Goal: Task Accomplishment & Management: Use online tool/utility

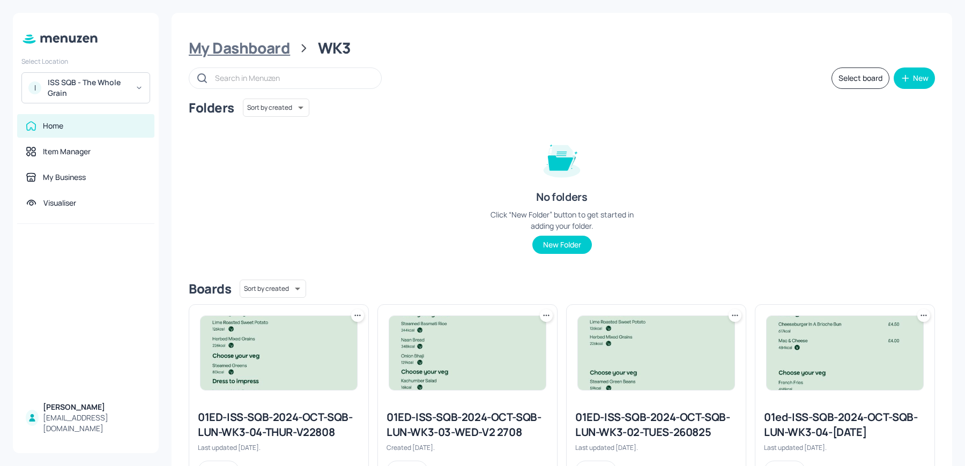
click at [254, 57] on div "My Dashboard" at bounding box center [239, 48] width 101 height 19
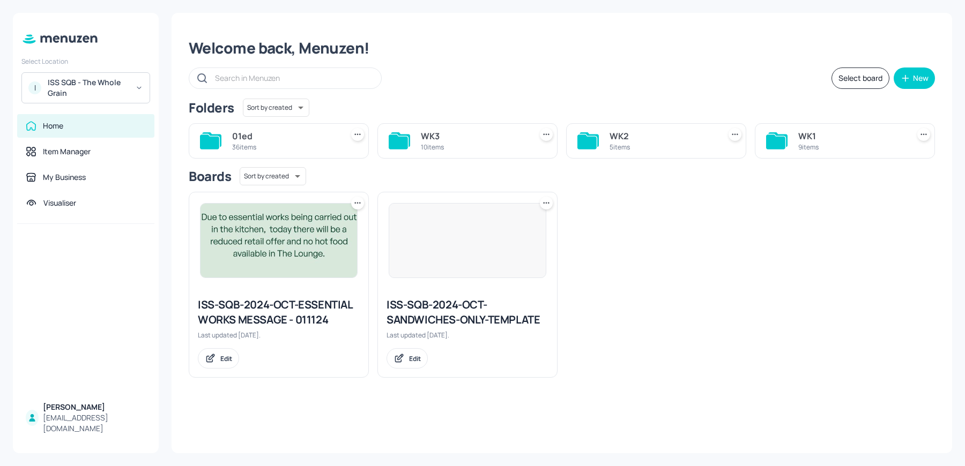
click at [793, 147] on div "WK1 9 items" at bounding box center [845, 140] width 180 height 35
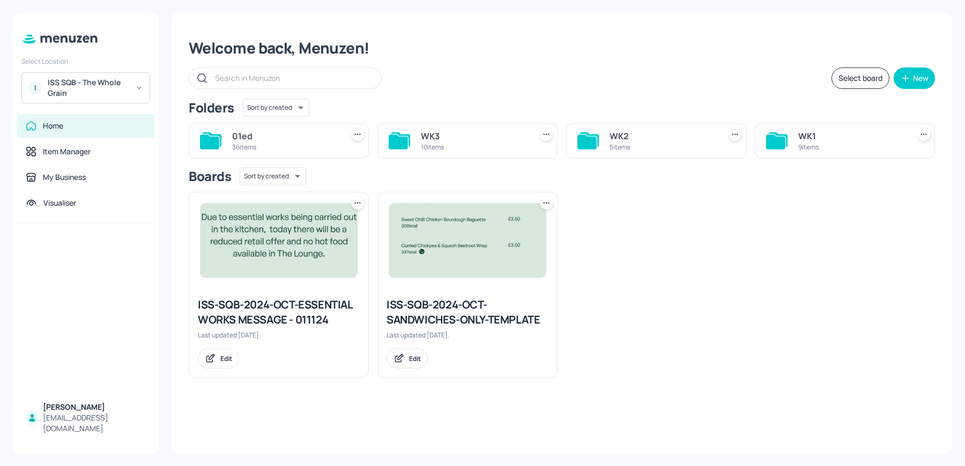
click at [818, 143] on div "9 items" at bounding box center [851, 147] width 106 height 9
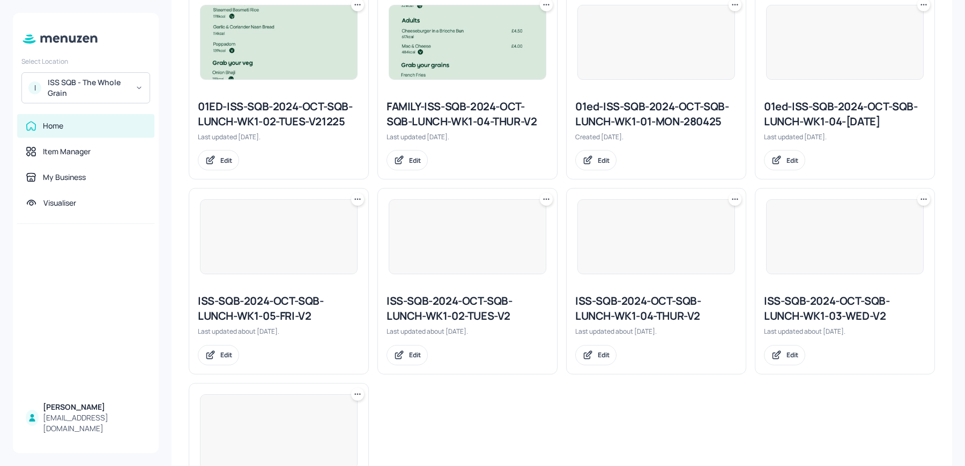
scroll to position [437, 0]
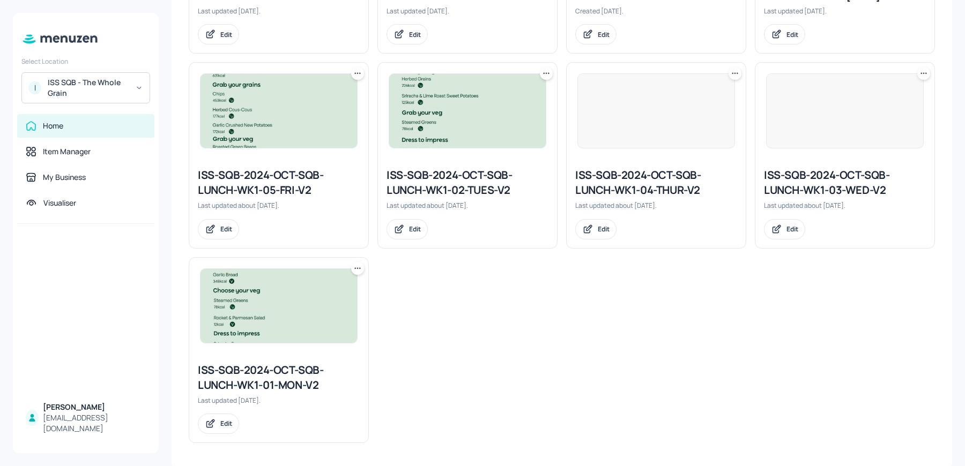
click at [277, 378] on div "ISS-SQB-2024-OCT-SQB-LUNCH-WK1-01-MON-V2" at bounding box center [279, 378] width 162 height 30
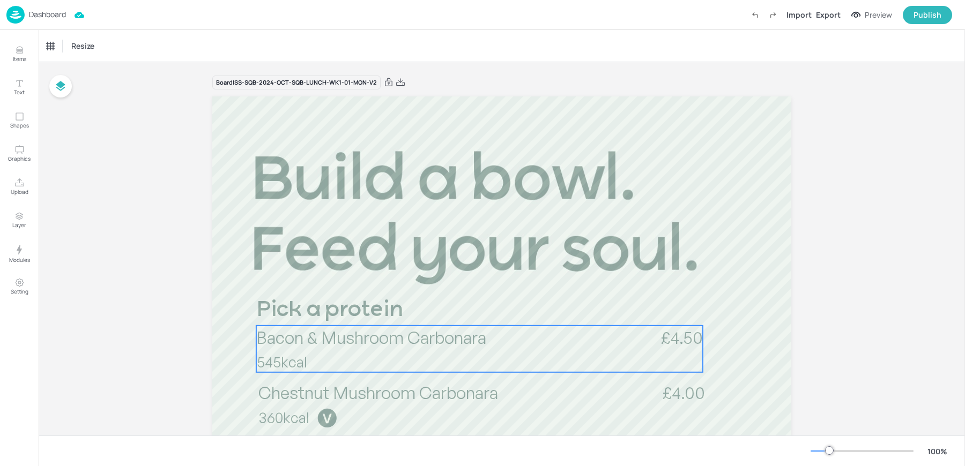
click at [341, 338] on span "Bacon & Mushroom Carbonara" at bounding box center [371, 337] width 230 height 21
click at [78, 50] on div "Bacon & Mushroom Carbonara" at bounding box center [91, 46] width 89 height 10
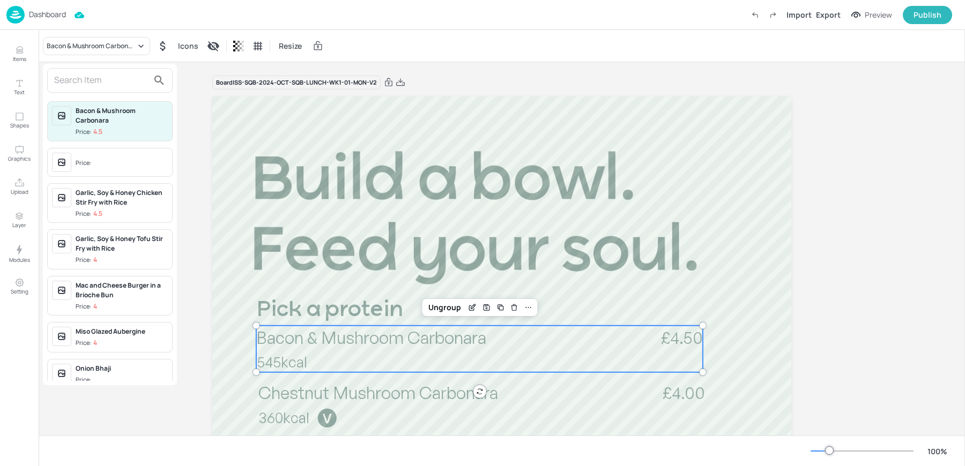
click at [99, 85] on input "text" at bounding box center [101, 80] width 94 height 17
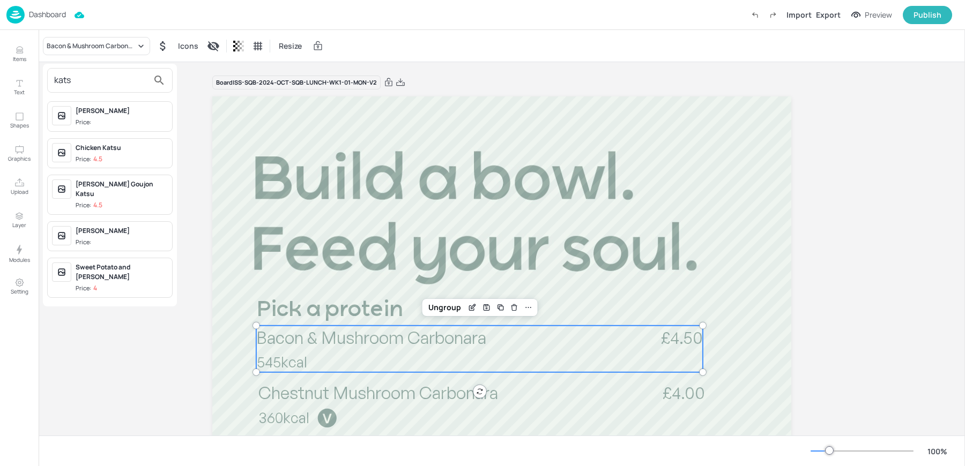
type input "kats"
click at [115, 151] on div "Chicken Katsu" at bounding box center [122, 148] width 92 height 10
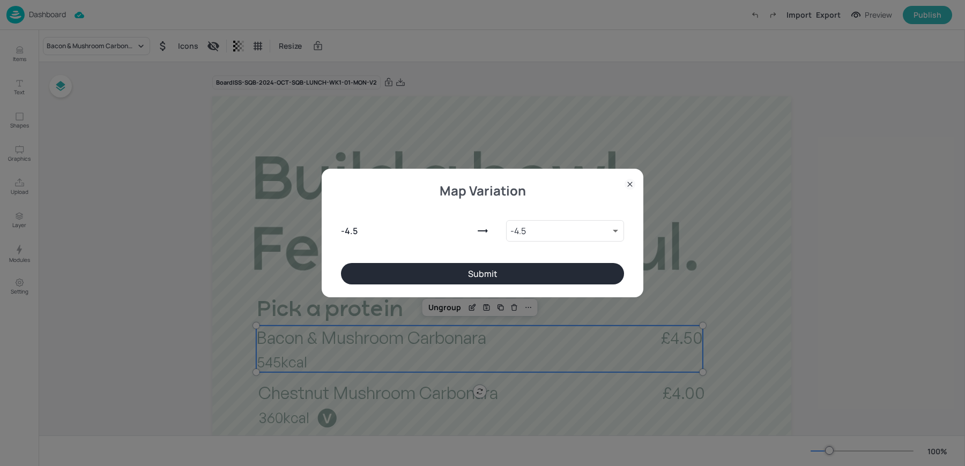
click at [461, 277] on button "Submit" at bounding box center [482, 273] width 283 height 21
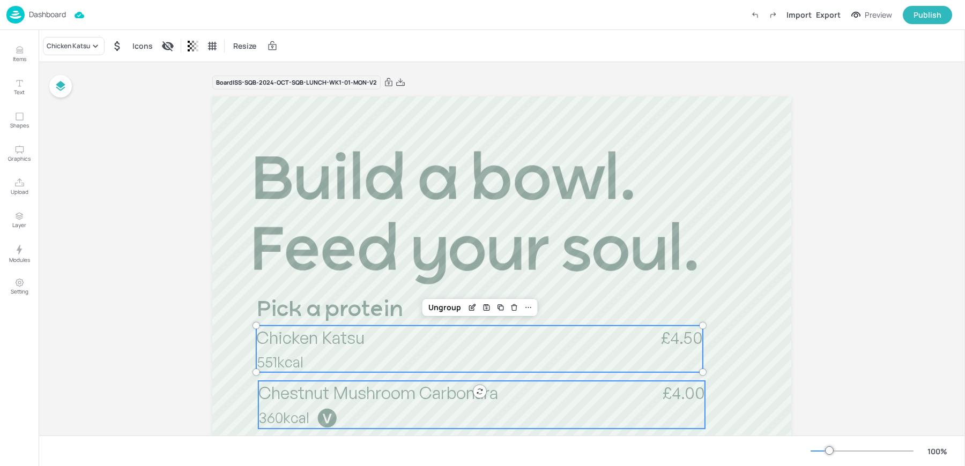
click at [319, 397] on span "Chestnut Mushroom Carbonara" at bounding box center [378, 392] width 240 height 21
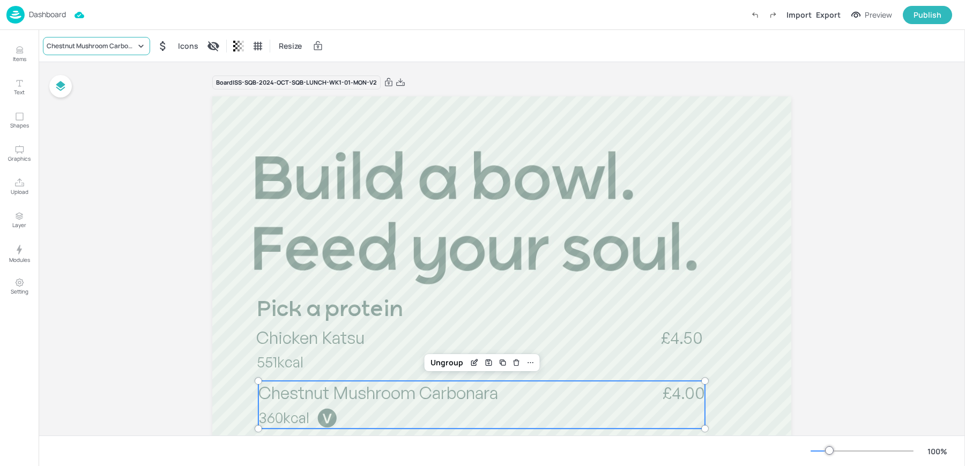
click at [86, 39] on div "Chestnut Mushroom Carbonara" at bounding box center [96, 46] width 107 height 18
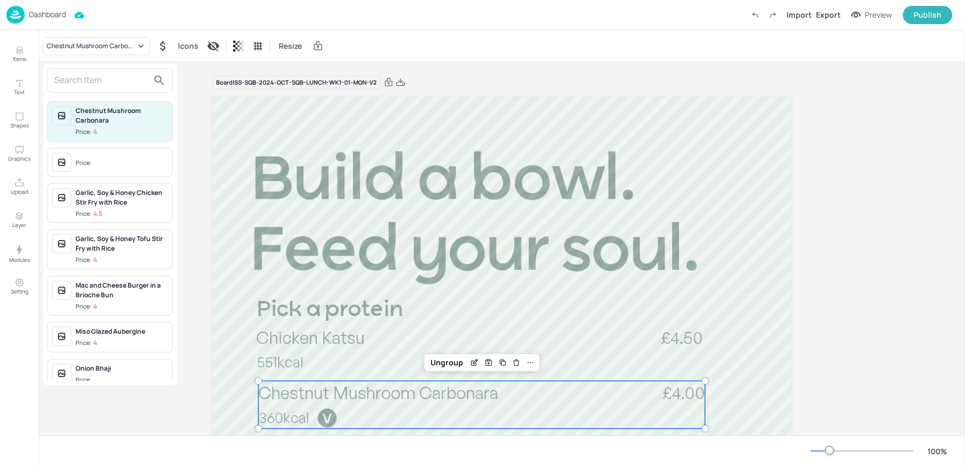
click at [104, 84] on input "text" at bounding box center [101, 80] width 94 height 17
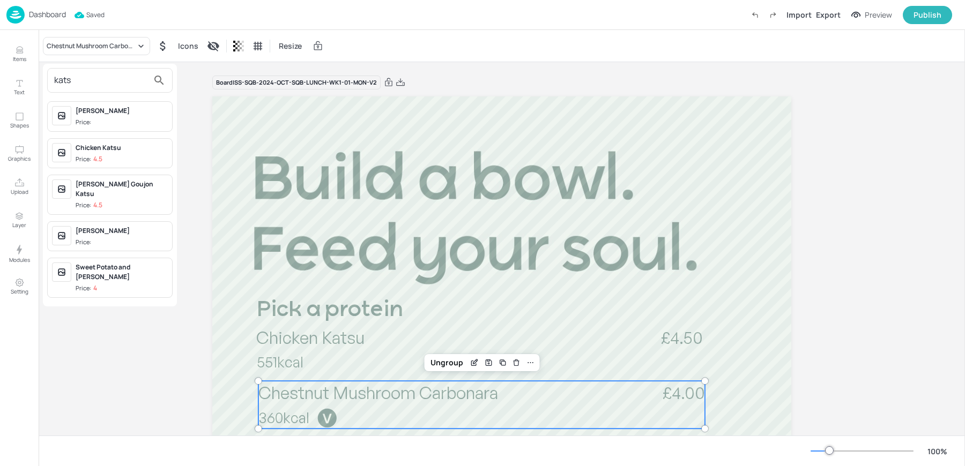
type input "kats"
click at [97, 263] on div "Sweet Potato and [PERSON_NAME]" at bounding box center [122, 272] width 92 height 19
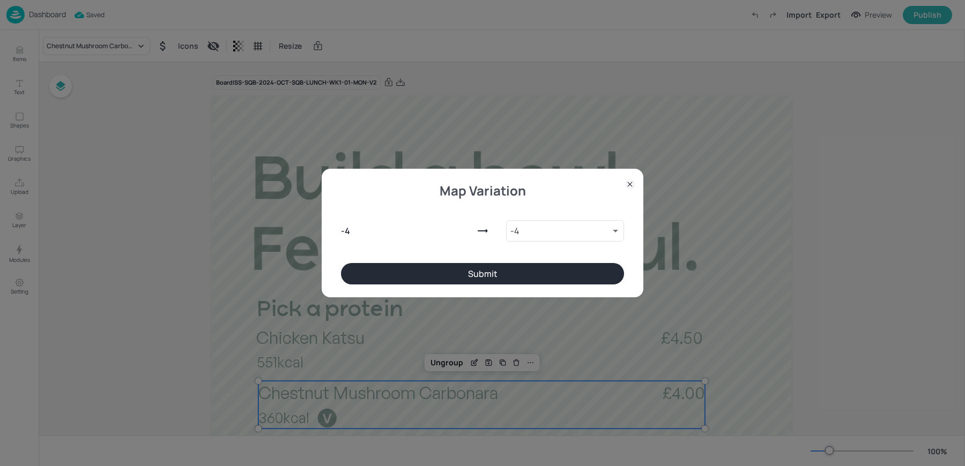
click at [406, 270] on button "Submit" at bounding box center [482, 273] width 283 height 21
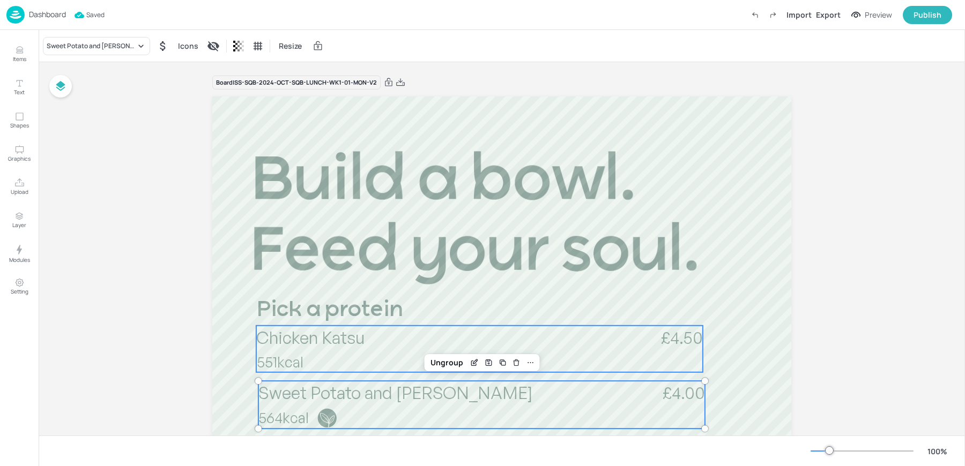
click at [340, 342] on span "Chicken Katsu" at bounding box center [310, 337] width 108 height 21
click at [541, 307] on icon at bounding box center [545, 307] width 9 height 9
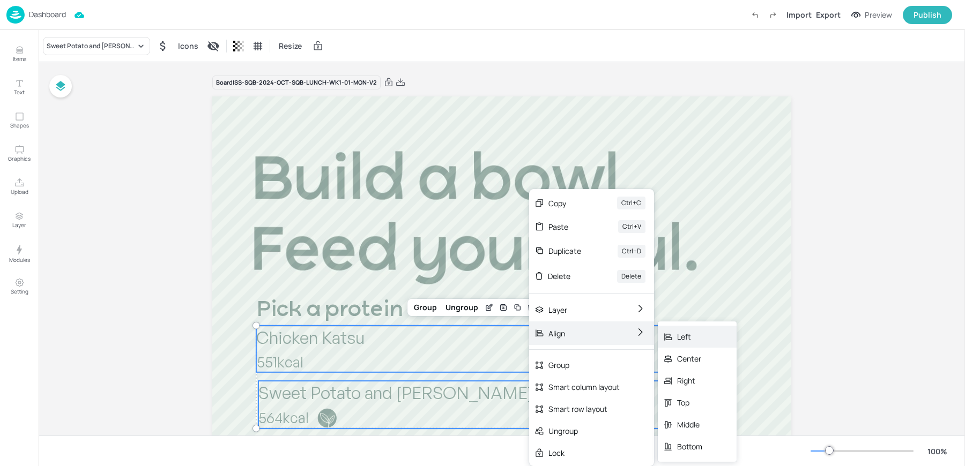
click at [679, 340] on div "Left" at bounding box center [689, 336] width 25 height 11
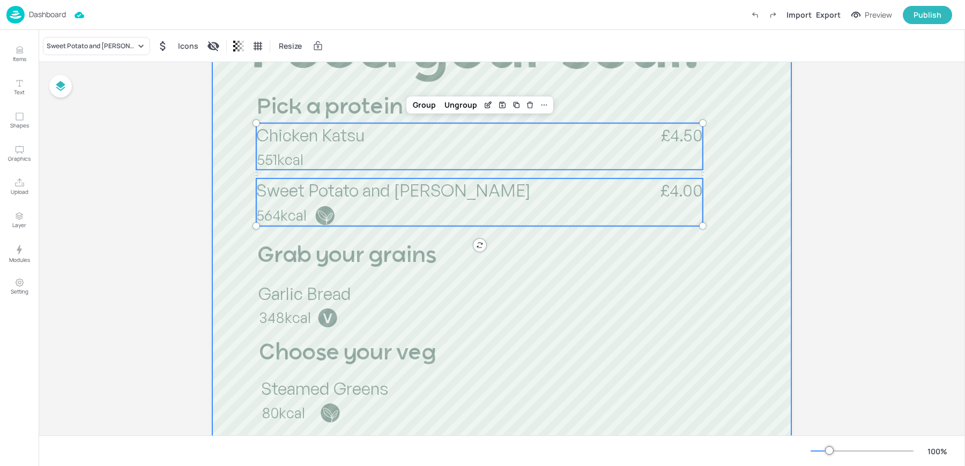
scroll to position [204, 0]
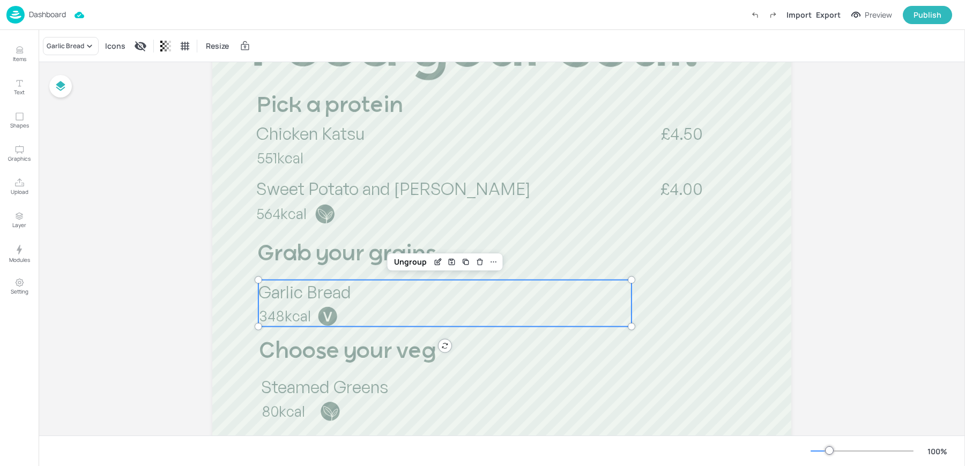
click at [301, 302] on p "Garlic Bread" at bounding box center [444, 292] width 373 height 24
click at [81, 50] on div "Garlic Bread" at bounding box center [71, 46] width 56 height 18
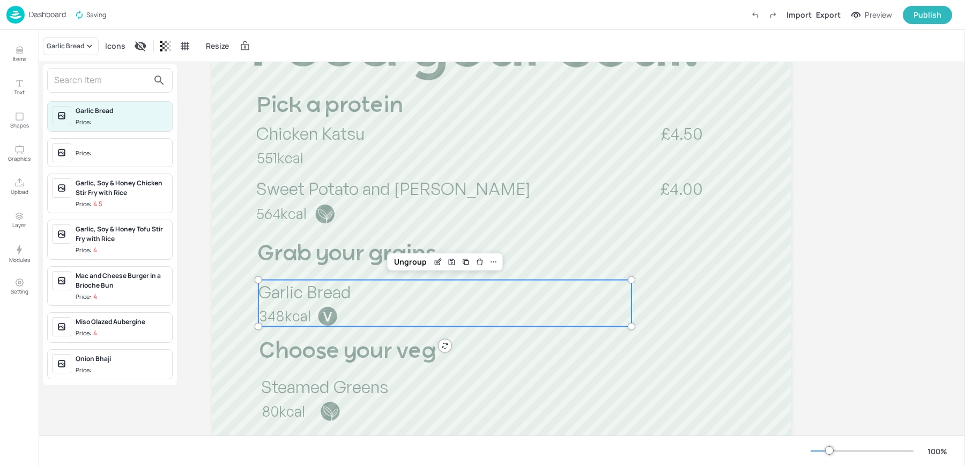
click at [85, 77] on input "text" at bounding box center [101, 80] width 94 height 17
click at [86, 90] on div at bounding box center [109, 80] width 125 height 25
click at [73, 81] on input "text" at bounding box center [101, 80] width 94 height 17
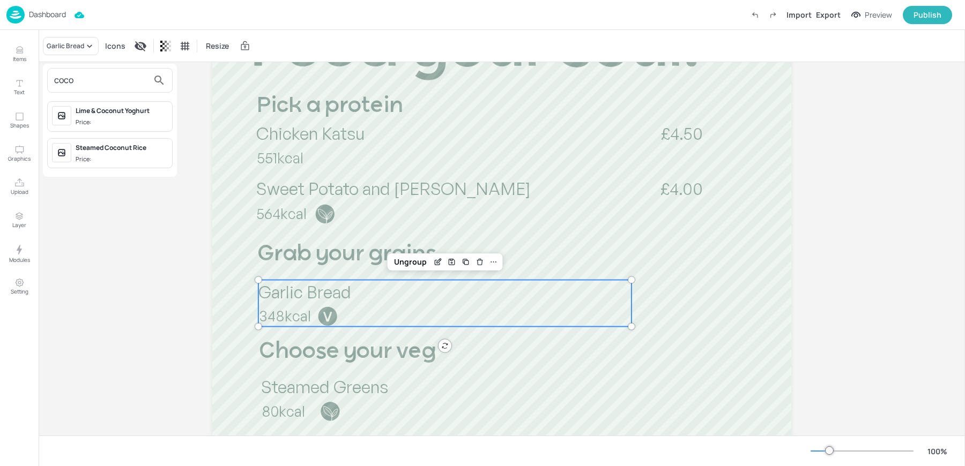
type input "coco"
click at [102, 148] on div "Steamed Coconut Rice" at bounding box center [122, 148] width 92 height 10
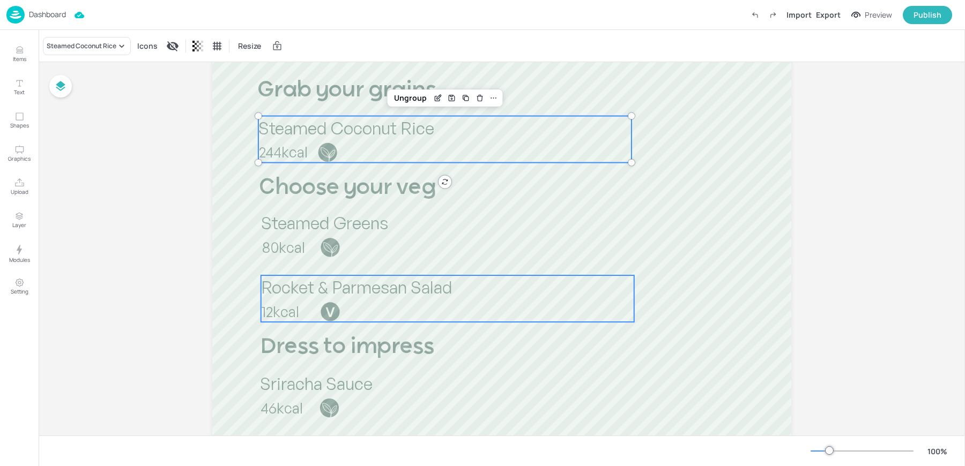
scroll to position [381, 0]
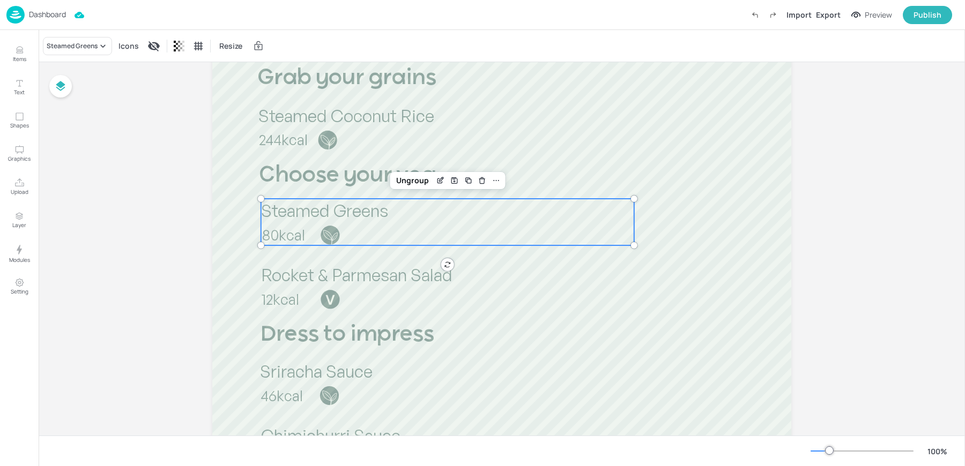
click at [293, 214] on span "Steamed Greens" at bounding box center [324, 210] width 127 height 21
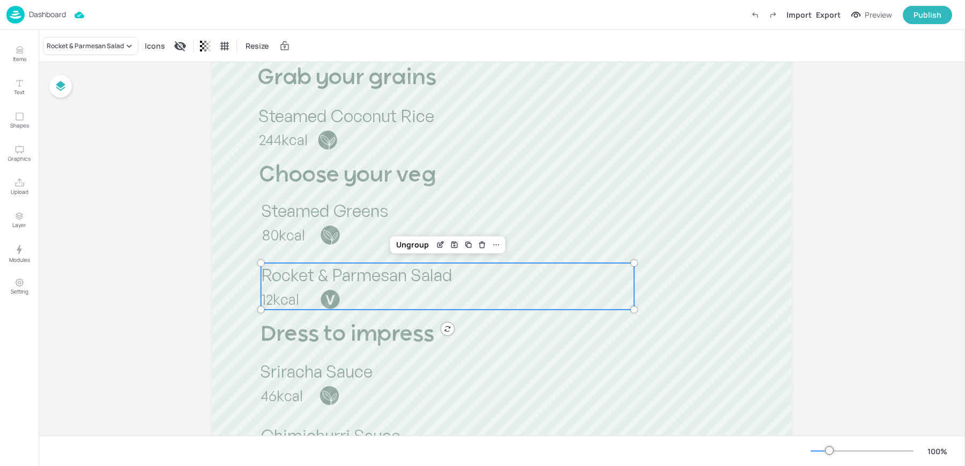
click at [297, 293] on p "12kcal" at bounding box center [336, 299] width 148 height 20
click at [102, 53] on div "Rocket & Parmesan Salad" at bounding box center [90, 46] width 95 height 18
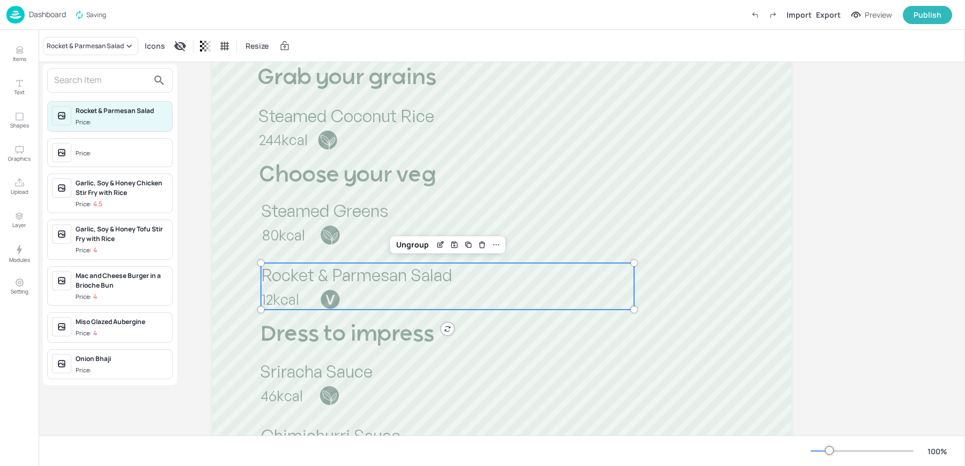
click at [92, 152] on div "Price:" at bounding box center [85, 153] width 18 height 9
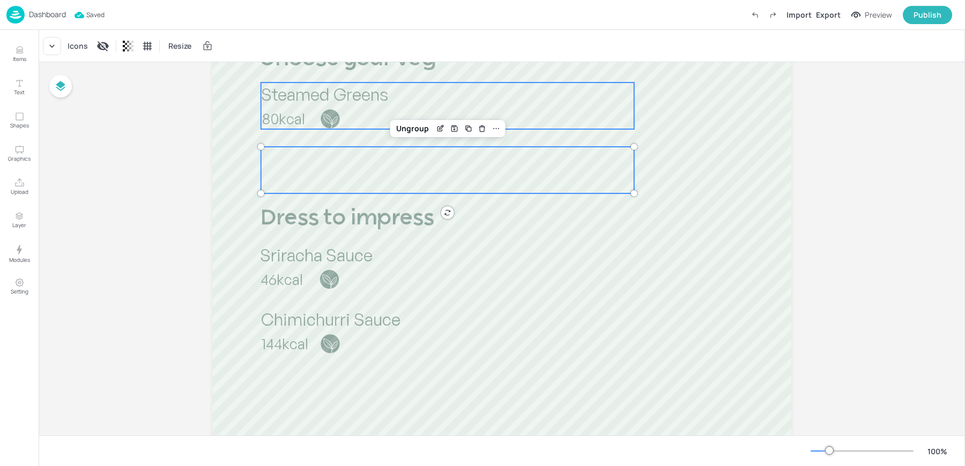
scroll to position [505, 0]
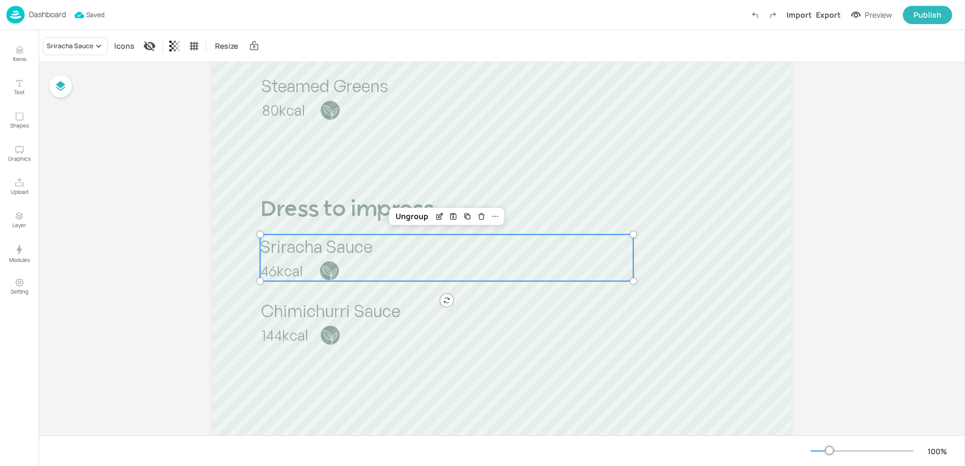
click at [282, 270] on span "46kcal" at bounding box center [281, 271] width 42 height 18
click at [60, 40] on div "Sriracha Sauce" at bounding box center [75, 46] width 65 height 18
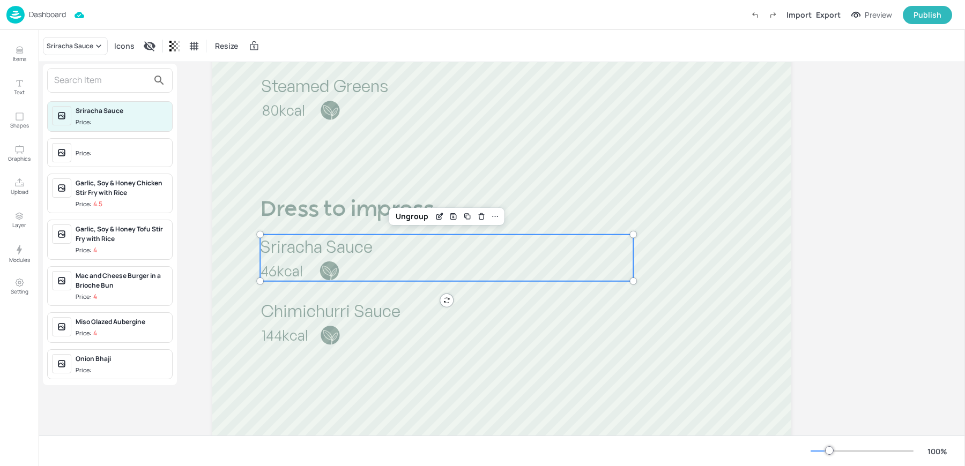
click at [282, 334] on div at bounding box center [482, 233] width 965 height 466
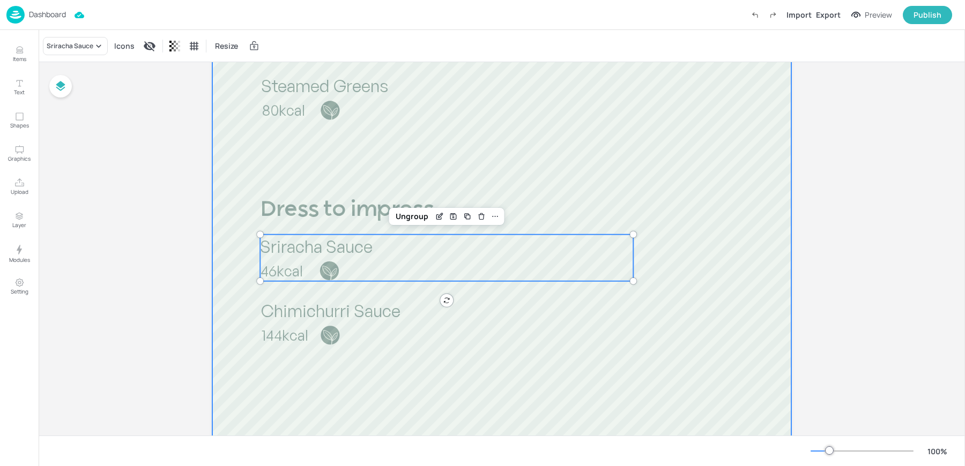
click at [301, 393] on div at bounding box center [501, 105] width 579 height 1029
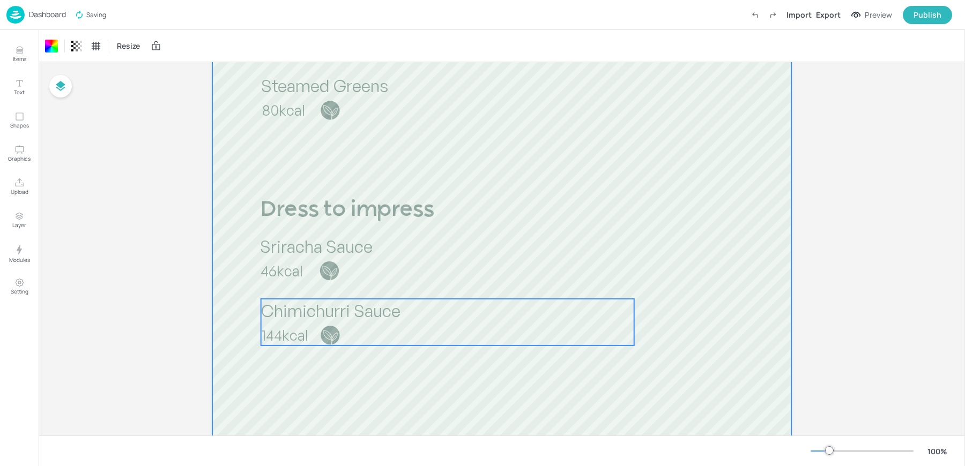
click at [323, 317] on span "Chimichurri Sauce" at bounding box center [330, 310] width 139 height 21
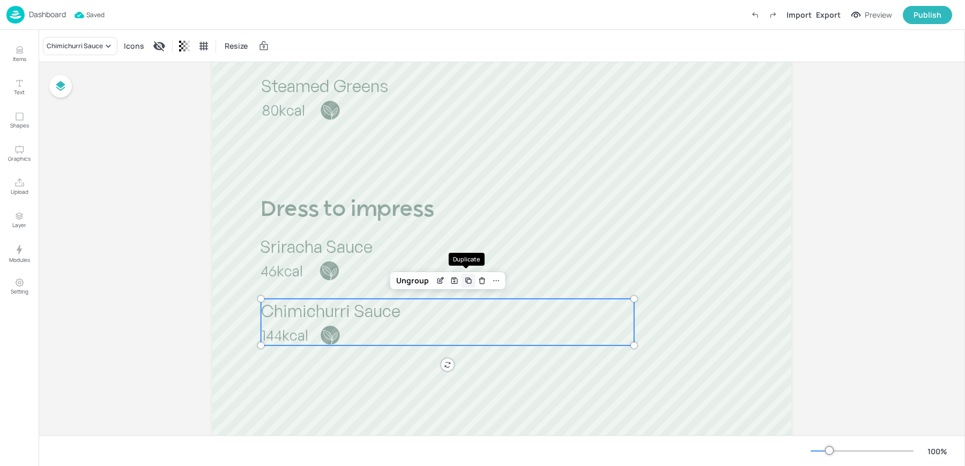
click at [467, 280] on icon "Duplicate" at bounding box center [468, 281] width 9 height 9
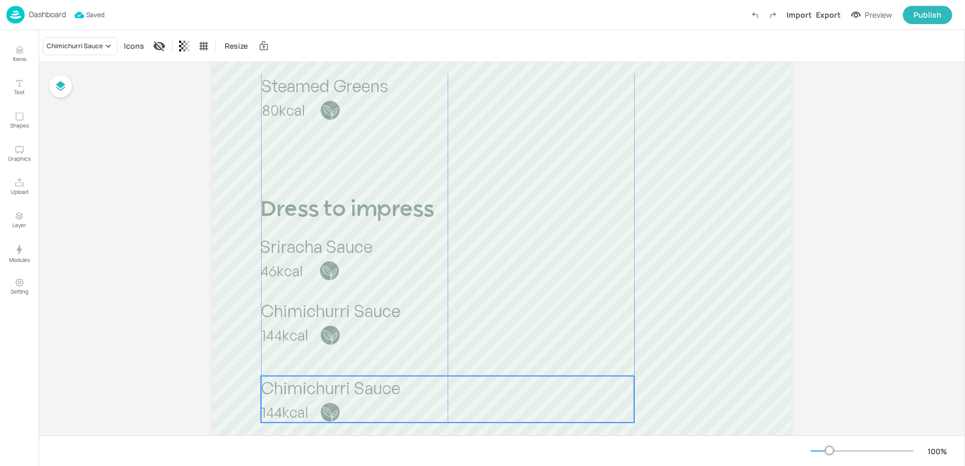
drag, startPoint x: 347, startPoint y: 316, endPoint x: 343, endPoint y: 387, distance: 71.9
click at [343, 387] on span "Chimichurri Sauce" at bounding box center [330, 387] width 139 height 21
click at [62, 45] on div "Chimichurri Sauce" at bounding box center [75, 46] width 56 height 10
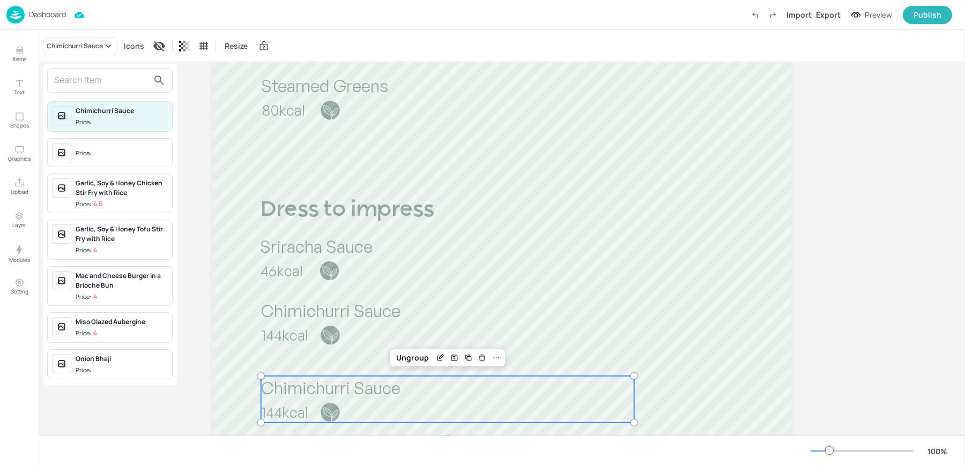
click at [105, 88] on input "text" at bounding box center [101, 80] width 94 height 17
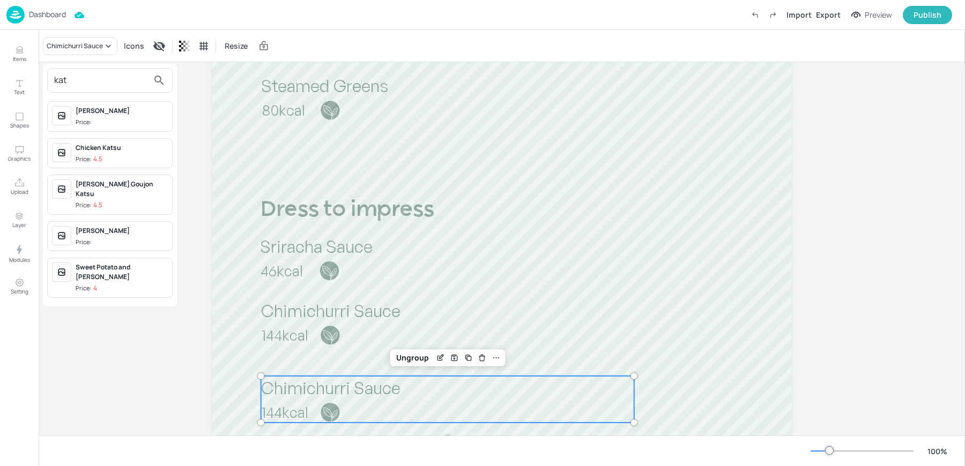
type input "kat"
click at [101, 238] on span "Price:" at bounding box center [122, 242] width 92 height 9
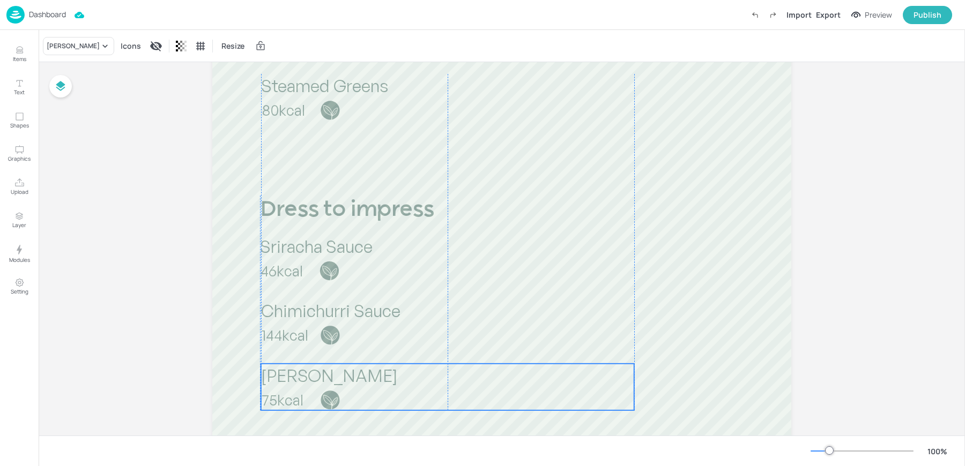
drag, startPoint x: 331, startPoint y: 384, endPoint x: 331, endPoint y: 371, distance: 12.9
click at [331, 371] on span "[PERSON_NAME]" at bounding box center [329, 375] width 136 height 21
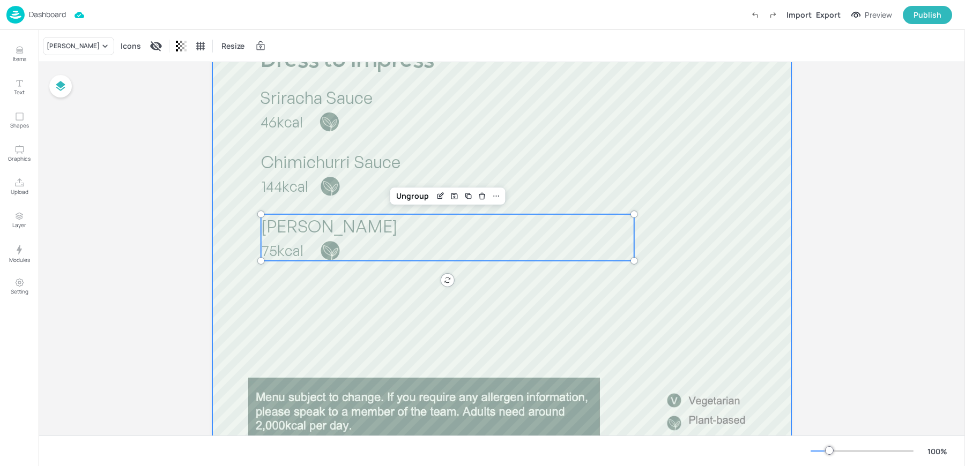
scroll to position [0, 0]
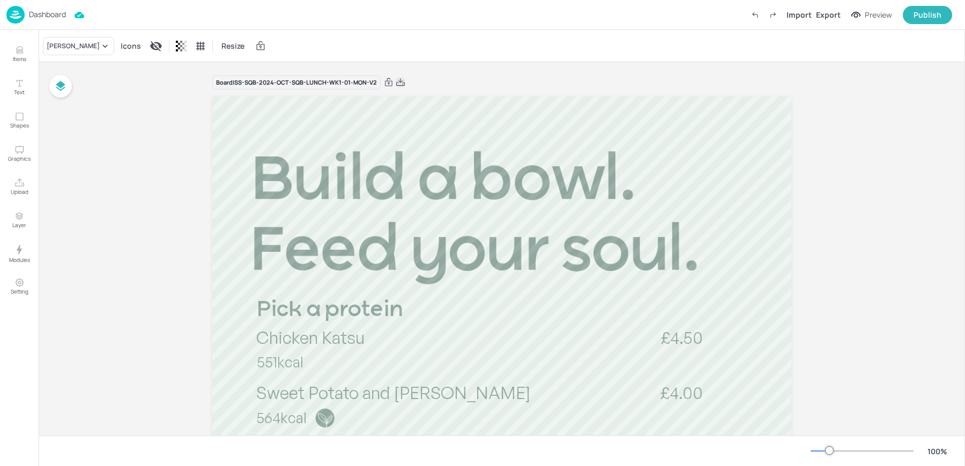
click at [396, 80] on icon at bounding box center [401, 82] width 10 height 11
